Goal: Task Accomplishment & Management: Manage account settings

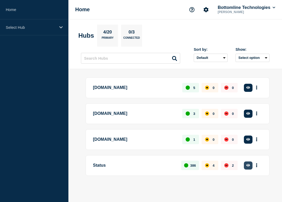
click at [248, 166] on icon "button" at bounding box center [249, 164] width 4 height 3
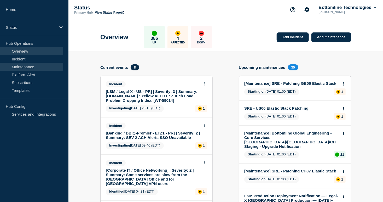
click at [22, 68] on link "Maintenance" at bounding box center [31, 67] width 63 height 8
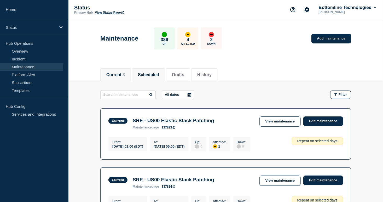
click at [155, 75] on button "Scheduled" at bounding box center [148, 74] width 21 height 5
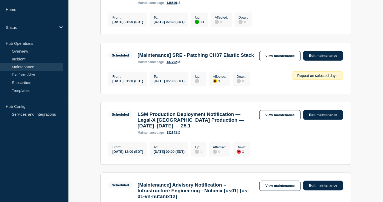
scroll to position [305, 0]
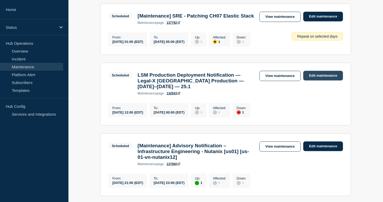
click at [317, 81] on link "Edit maintenance" at bounding box center [324, 76] width 40 height 10
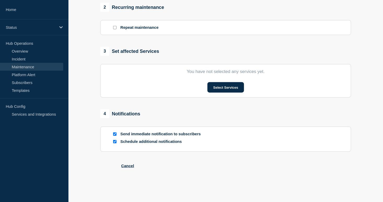
type input "LSM Production Deployment Notification — Legal-X [GEOGRAPHIC_DATA] Production —…"
type input "[DATE]"
type input "12:00"
type input "[DATE]"
type input "00:00"
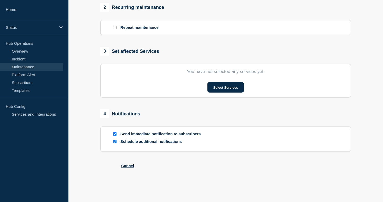
checkbox input "true"
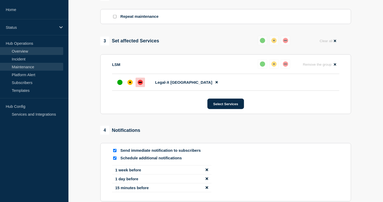
scroll to position [155, 0]
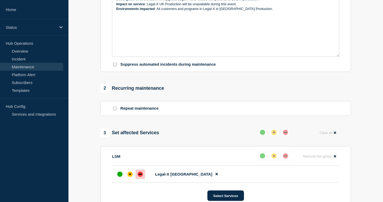
click at [251, 11] on p "Environments impacted : All customers and programs in Legal-X in [GEOGRAPHIC_DA…" at bounding box center [225, 9] width 219 height 5
paste input "[URL][DOMAIN_NAME]"
type input "[URL][DOMAIN_NAME]"
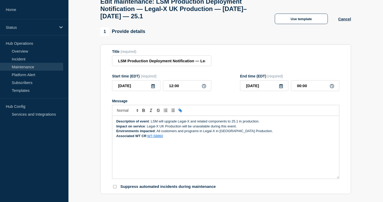
click at [332, 88] on icon at bounding box center [332, 86] width 4 height 4
drag, startPoint x: 321, startPoint y: 91, endPoint x: 273, endPoint y: 88, distance: 47.7
click at [272, 88] on div "[DATE] 00:00" at bounding box center [289, 85] width 99 height 11
type input "04:00"
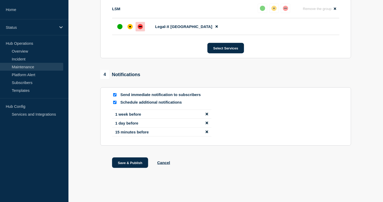
scroll to position [308, 0]
click at [116, 163] on button "Save & Publish" at bounding box center [130, 162] width 36 height 10
